Goal: Find specific page/section: Find specific page/section

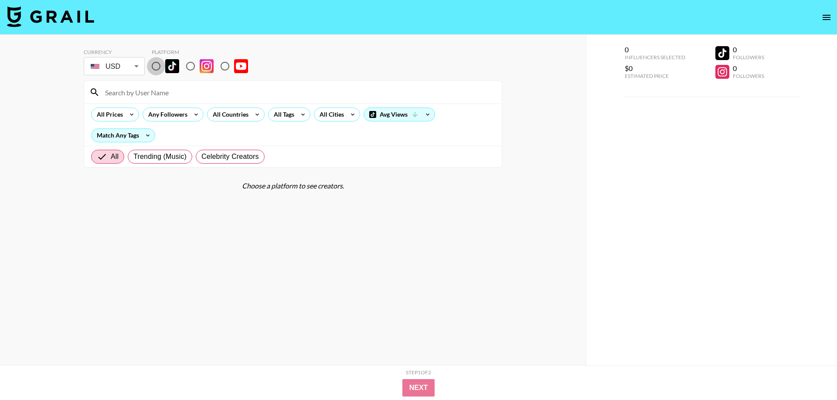
click at [157, 65] on input "radio" at bounding box center [156, 66] width 18 height 18
radio input "true"
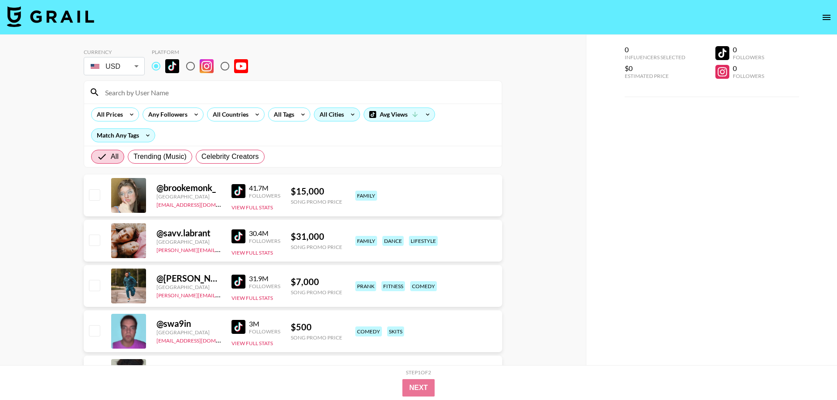
click at [329, 117] on div "All Cities" at bounding box center [329, 114] width 31 height 13
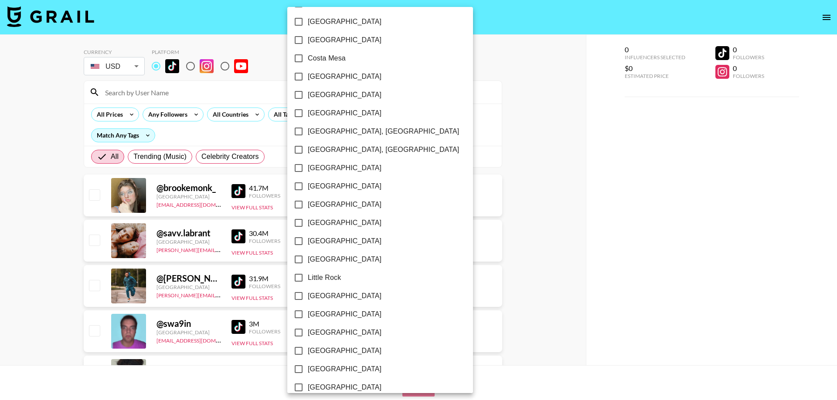
scroll to position [348, 0]
click at [505, 198] on div at bounding box center [418, 200] width 837 height 400
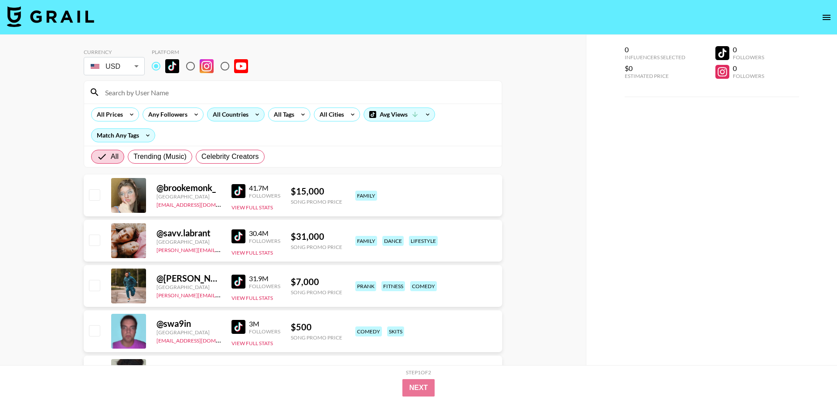
click at [252, 112] on icon at bounding box center [257, 114] width 14 height 13
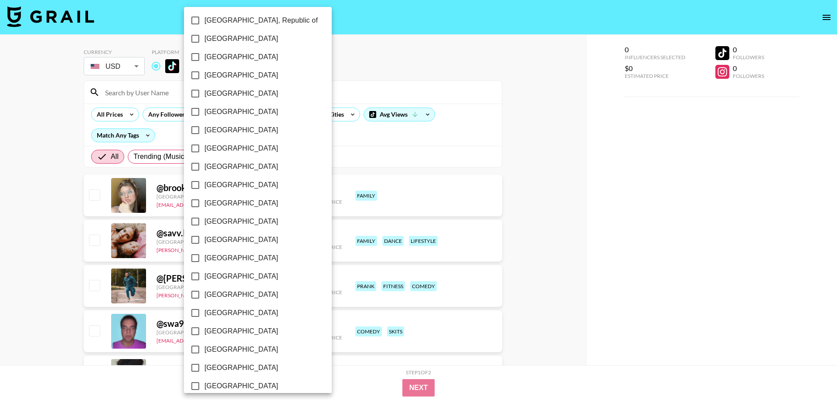
scroll to position [616, 0]
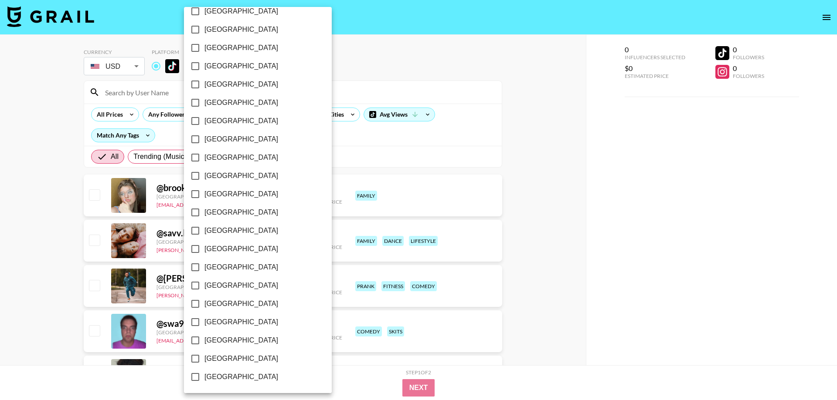
click at [241, 356] on span "[GEOGRAPHIC_DATA]" at bounding box center [241, 359] width 74 height 10
click at [204, 356] on input "[GEOGRAPHIC_DATA]" at bounding box center [195, 359] width 18 height 18
checkbox input "true"
click at [434, 177] on div at bounding box center [418, 200] width 837 height 400
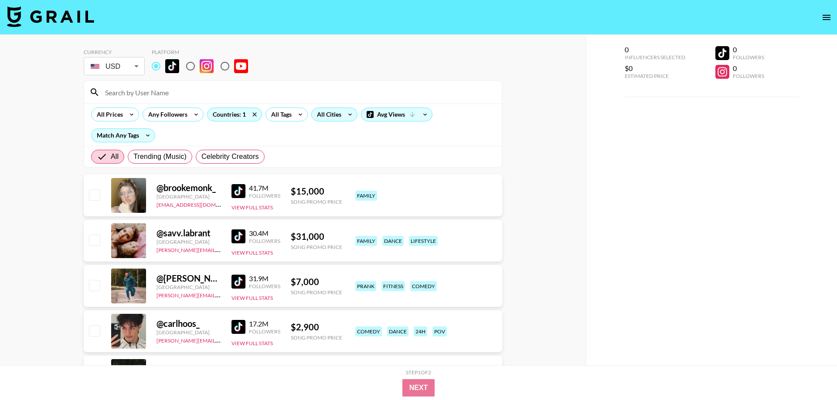
click at [341, 117] on div "All Cities" at bounding box center [327, 114] width 31 height 13
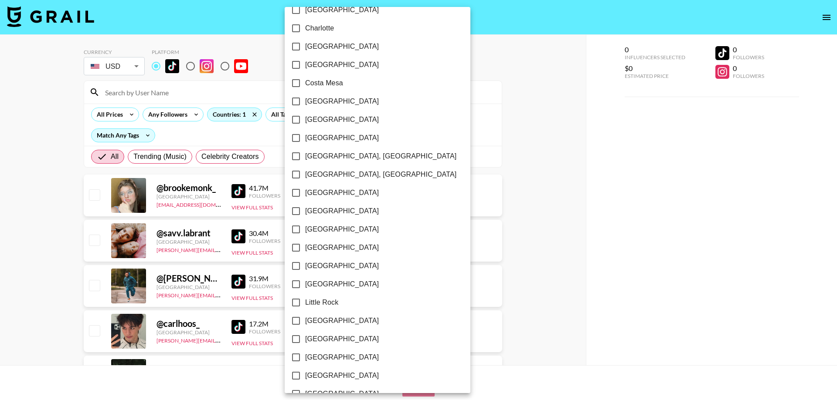
scroll to position [348, 0]
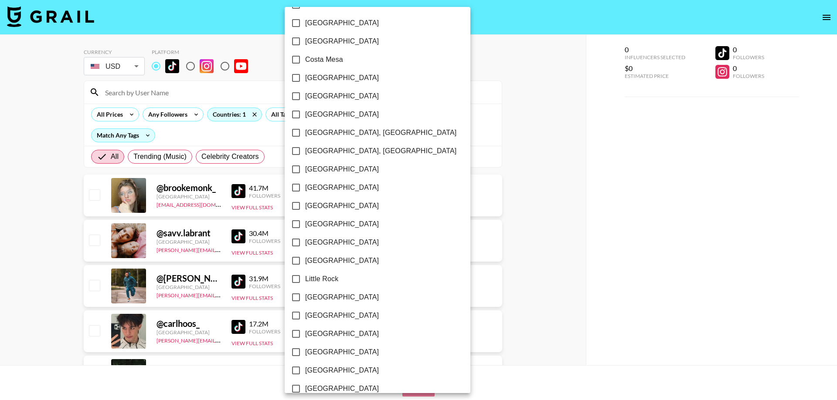
click at [521, 166] on div at bounding box center [418, 200] width 837 height 400
